Goal: Navigation & Orientation: Go to known website

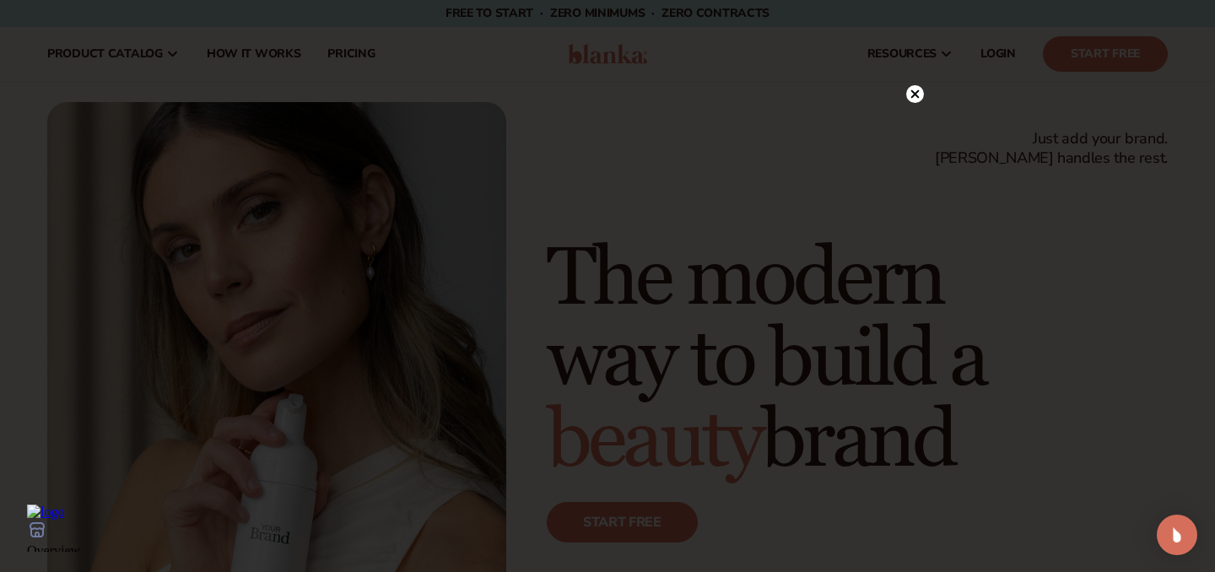
click at [920, 94] on circle at bounding box center [915, 94] width 18 height 18
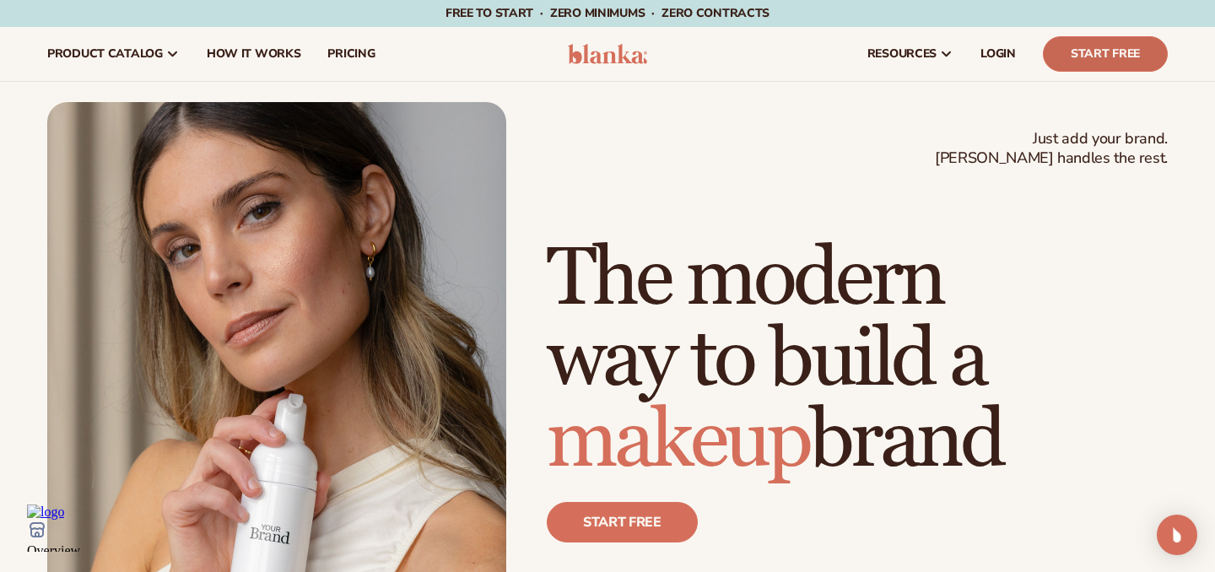
click at [1089, 48] on link "Start Free" at bounding box center [1105, 53] width 125 height 35
